Goal: Information Seeking & Learning: Learn about a topic

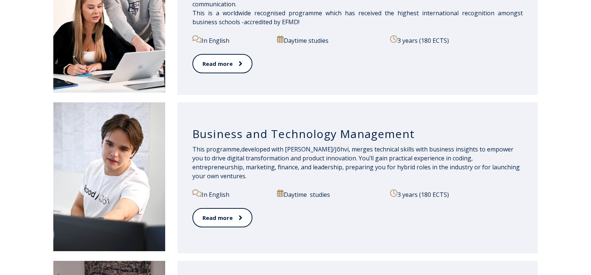
scroll to position [596, 0]
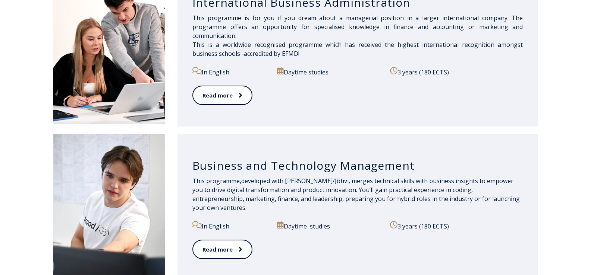
click at [337, 123] on div "International Business Administration This programme is for you if you dream ab…" at bounding box center [357, 50] width 360 height 151
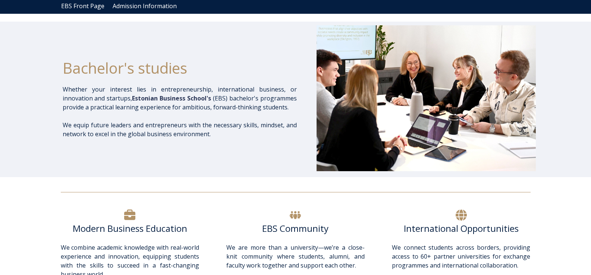
scroll to position [0, 0]
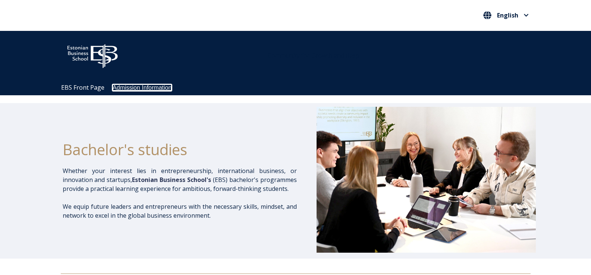
click at [134, 89] on link "Admission Information" at bounding box center [142, 88] width 59 height 6
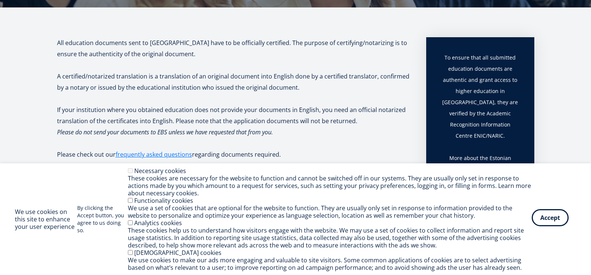
click at [559, 219] on button "Accept" at bounding box center [550, 217] width 37 height 17
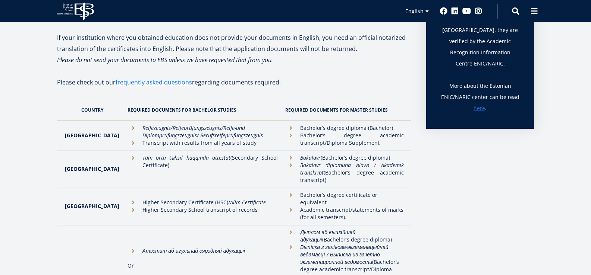
scroll to position [186, 0]
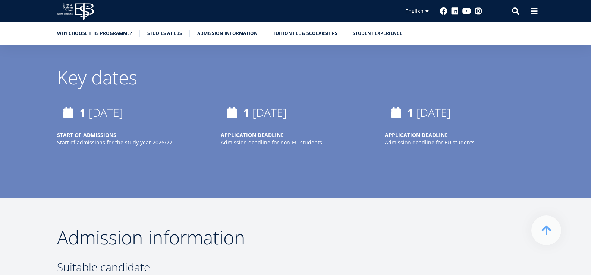
scroll to position [2795, 0]
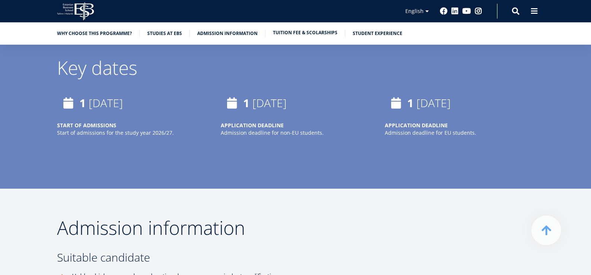
click at [298, 30] on link "Tuition fee & scolarships" at bounding box center [305, 32] width 64 height 7
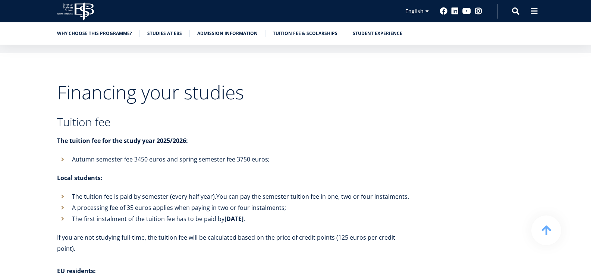
scroll to position [3511, 0]
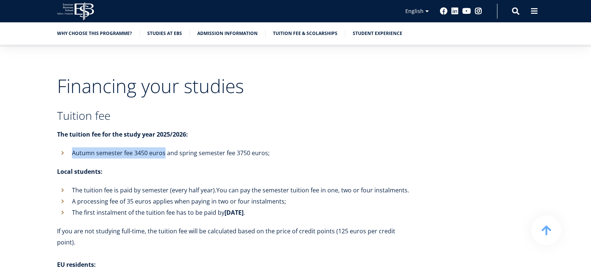
drag, startPoint x: 73, startPoint y: 133, endPoint x: 163, endPoint y: 133, distance: 90.6
click at [163, 148] on li "Autumn semester fee 3450 euros and spring semester fee 3750 euros;" at bounding box center [234, 153] width 354 height 11
copy li "Autumn semester fee 3450 euros"
click at [201, 32] on link "Admission information" at bounding box center [227, 32] width 60 height 7
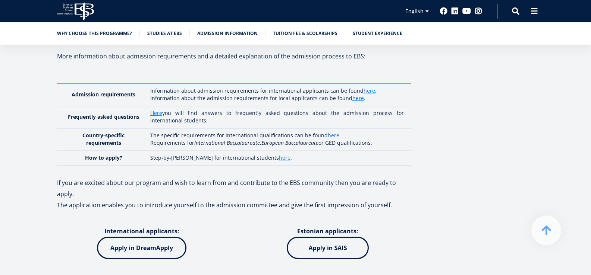
scroll to position [3115, 0]
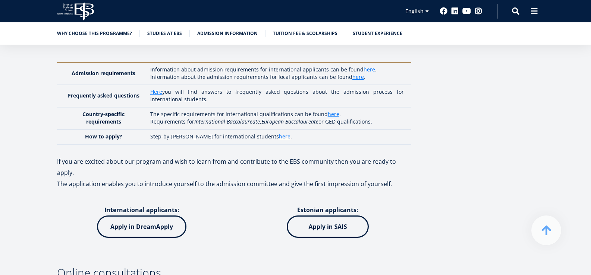
click at [364, 66] on link "here" at bounding box center [369, 69] width 12 height 7
